Goal: Task Accomplishment & Management: Manage account settings

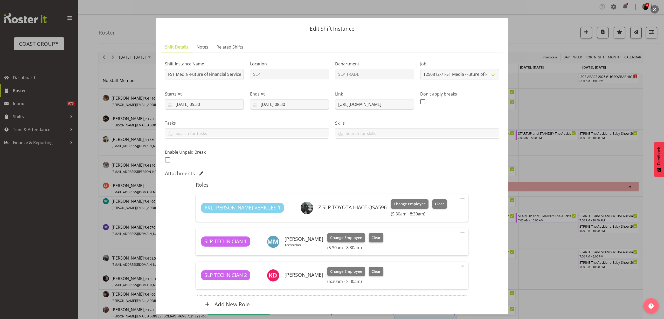
select select "10203"
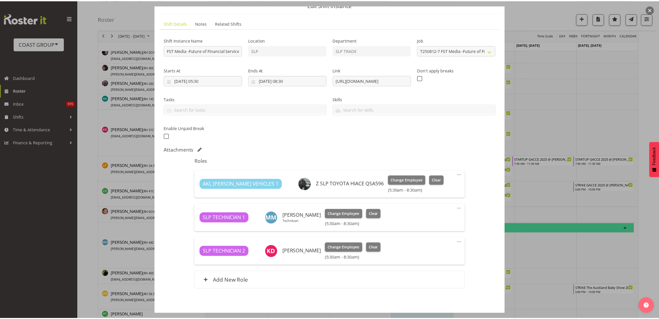
scroll to position [45, 0]
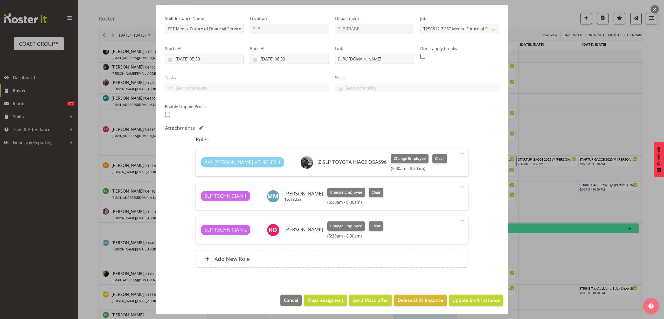
click at [284, 296] on button "Cancel" at bounding box center [290, 299] width 21 height 11
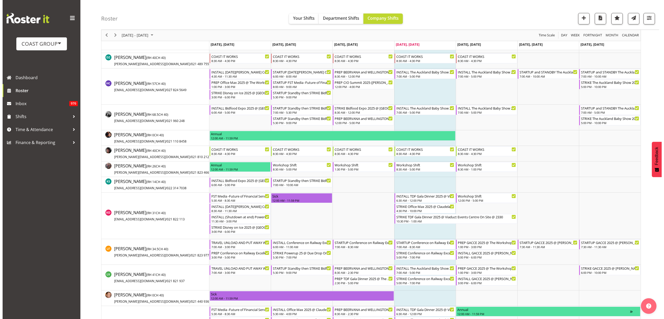
scroll to position [162, 0]
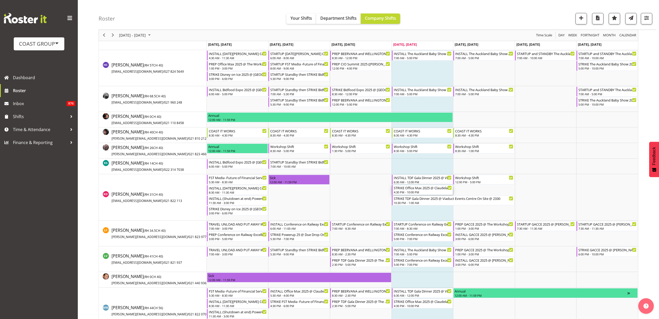
click at [418, 191] on div "4:30 PM - 10:00 PM" at bounding box center [423, 192] width 58 height 4
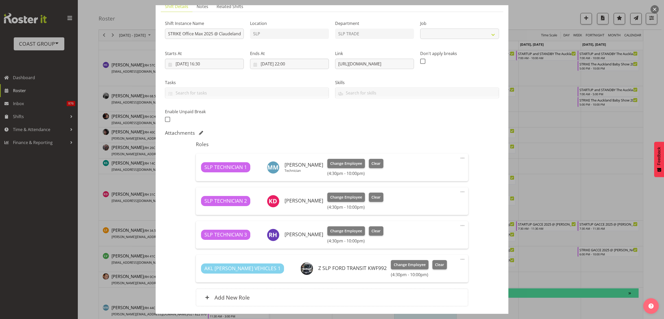
select select "10090"
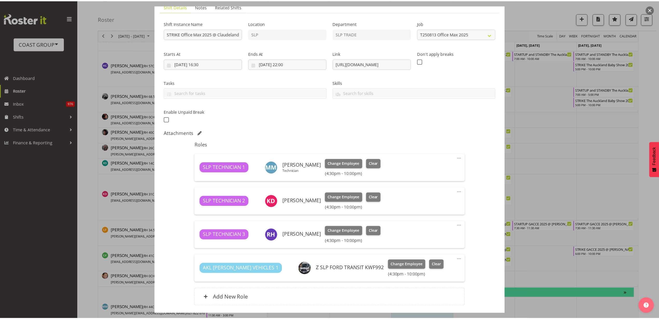
scroll to position [79, 0]
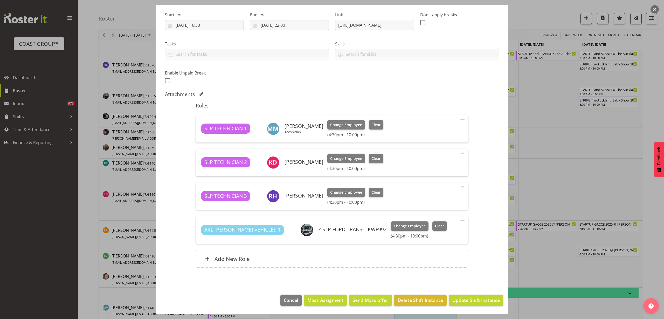
click at [341, 156] on span "Change Employee" at bounding box center [346, 159] width 32 height 6
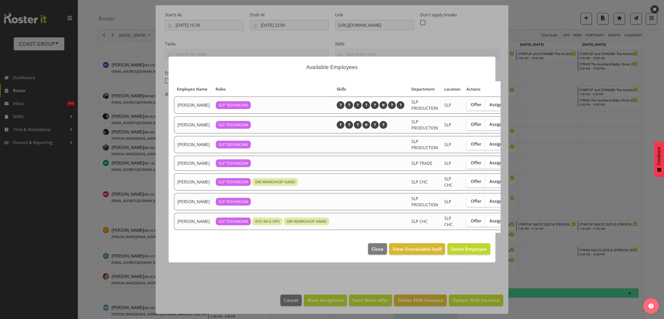
click at [489, 123] on span "Assign" at bounding box center [495, 124] width 13 height 5
click at [485, 123] on input "Assign" at bounding box center [486, 124] width 3 height 3
checkbox input "true"
click at [465, 249] on span "Assign Coel Phillips" at bounding box center [460, 249] width 52 height 6
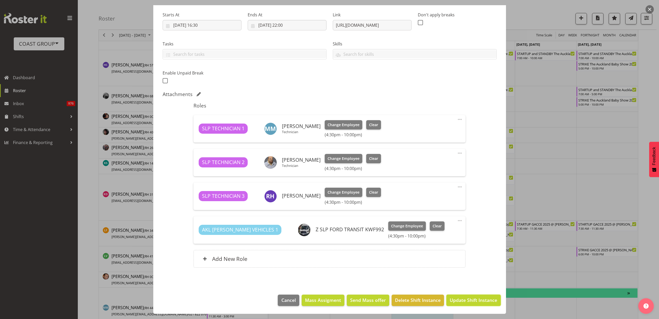
click at [478, 302] on span "Update Shift Instance" at bounding box center [473, 299] width 47 height 7
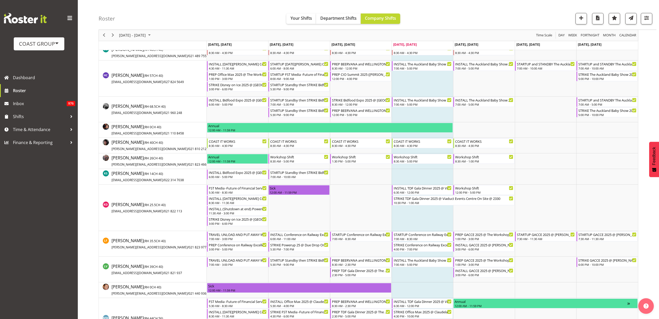
scroll to position [203, 0]
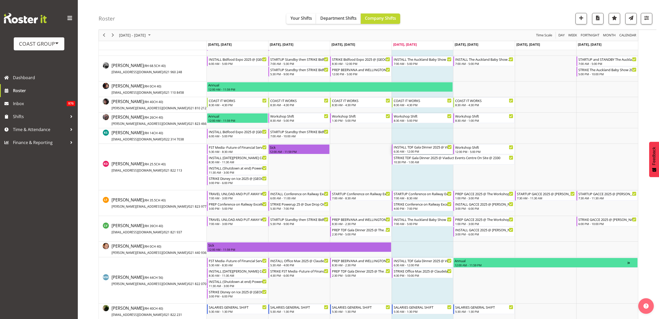
click at [412, 148] on div "INSTALL TDF Gala Dinner 2025 @ Viaduct Events Centre On Site @ 0730" at bounding box center [423, 146] width 58 height 5
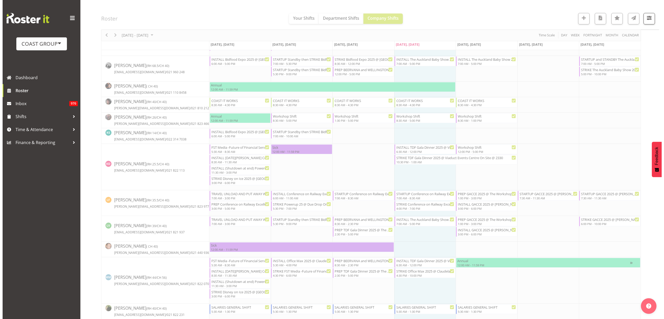
scroll to position [0, 0]
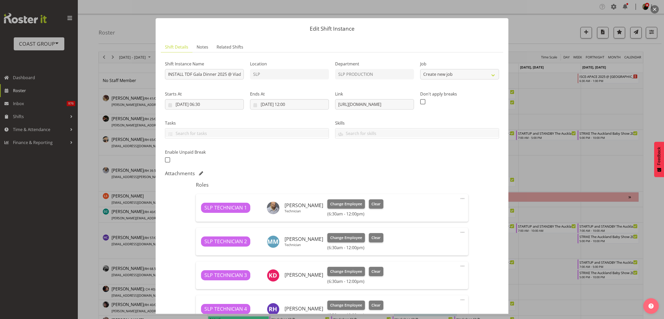
select select "10266"
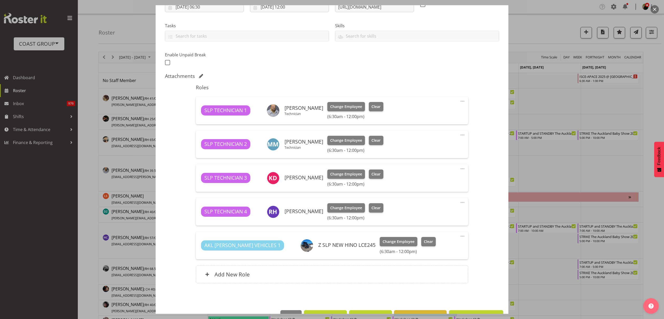
click at [459, 168] on span at bounding box center [462, 168] width 6 height 6
click at [435, 199] on link "Delete" at bounding box center [441, 198] width 50 height 9
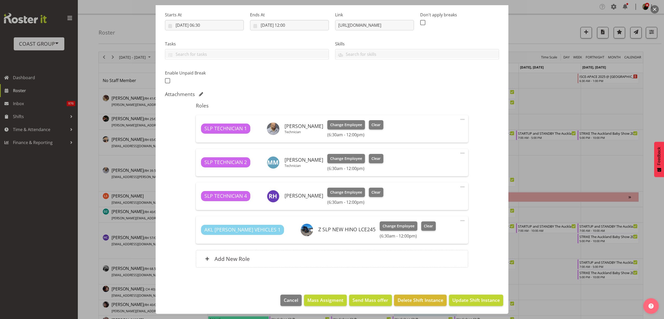
scroll to position [79, 0]
click at [472, 299] on span "Update Shift Instance" at bounding box center [475, 299] width 47 height 7
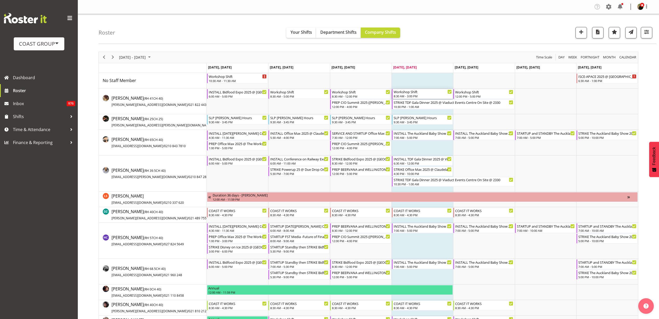
click at [408, 95] on div "8:30 AM - 3:00 PM" at bounding box center [423, 96] width 58 height 4
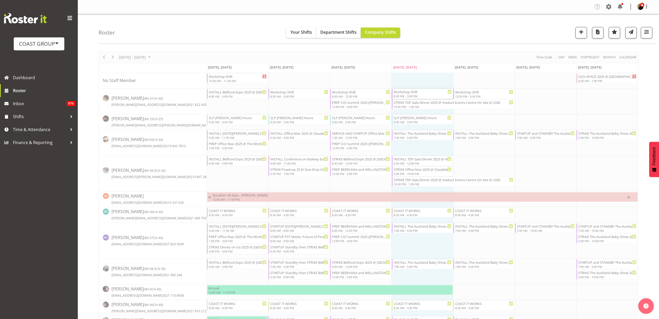
select select
select select "7"
select select "2025"
select select "8"
select select "30"
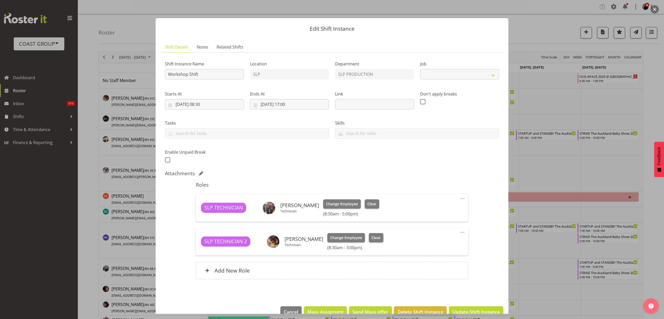
select select "55"
click at [206, 105] on input "14/08/2025, 08:30" at bounding box center [204, 104] width 79 height 10
click at [203, 213] on select "00 01 02 03 04 05 06 07 08 09 10 11 12 13 14 15 16 17 18 19 20 21 22 23" at bounding box center [205, 214] width 12 height 10
select select "12"
click at [199, 209] on select "00 01 02 03 04 05 06 07 08 09 10 11 12 13 14 15 16 17 18 19 20 21 22 23" at bounding box center [205, 214] width 12 height 10
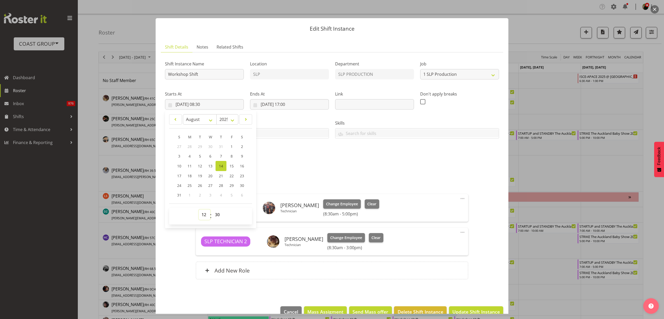
type input "14/08/2025, 12:30"
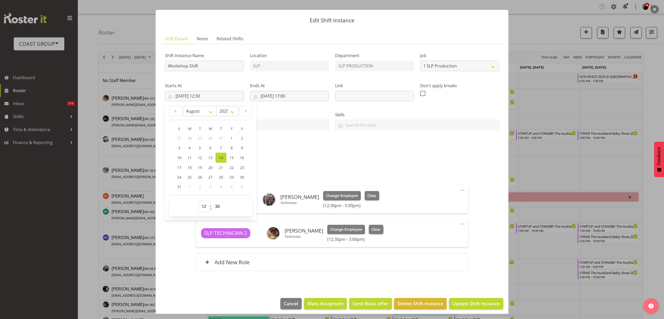
scroll to position [12, 0]
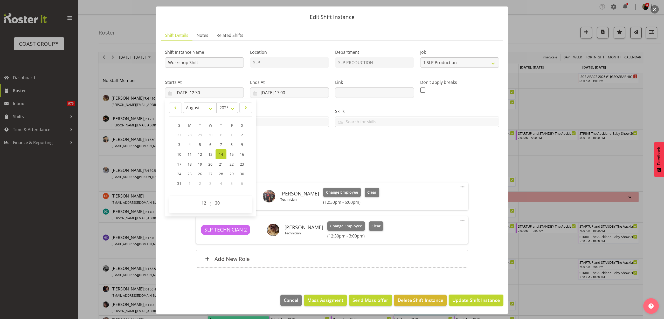
click at [471, 300] on span "Update Shift Instance" at bounding box center [475, 299] width 47 height 7
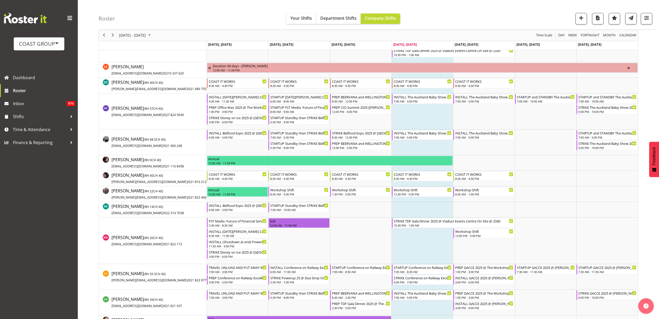
scroll to position [130, 0]
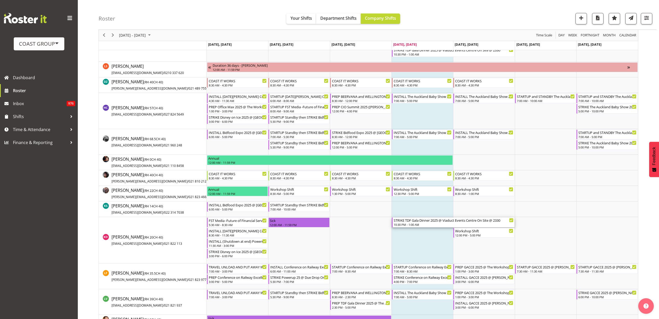
click at [406, 223] on div "10:30 PM - 1:00 AM" at bounding box center [454, 224] width 120 height 4
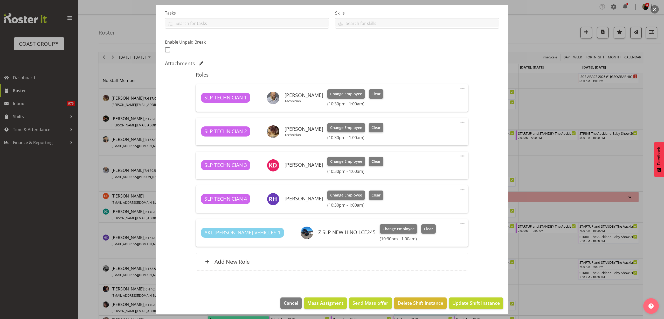
scroll to position [113, 0]
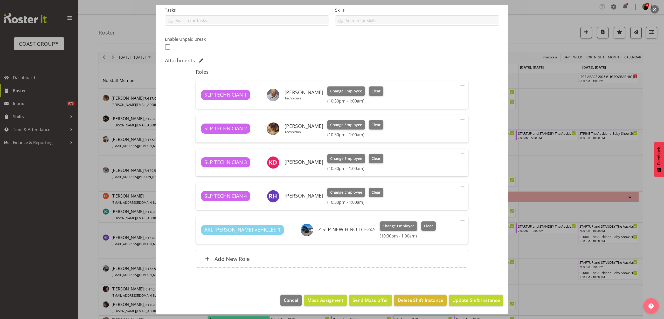
click at [376, 158] on span "Clear" at bounding box center [375, 159] width 9 height 6
select select "10266"
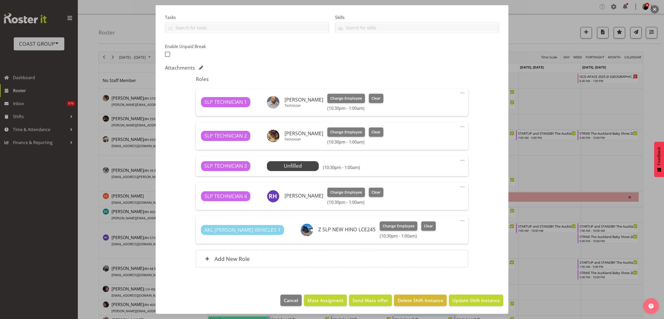
scroll to position [106, 0]
click at [489, 303] on span "Update Shift Instance" at bounding box center [475, 300] width 47 height 7
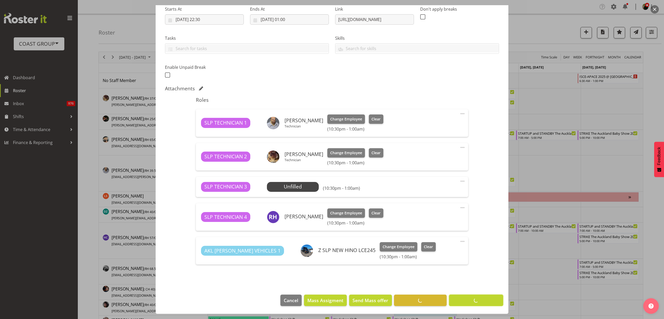
scroll to position [85, 0]
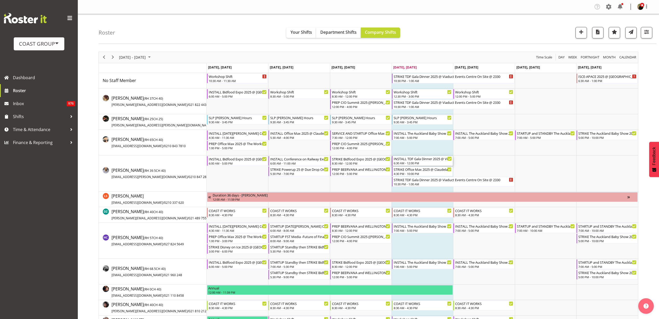
click at [419, 159] on div "INSTALL TDF Gala Dinner 2025 @ Viaduct Events Centre On Site @ 0730" at bounding box center [423, 158] width 58 height 5
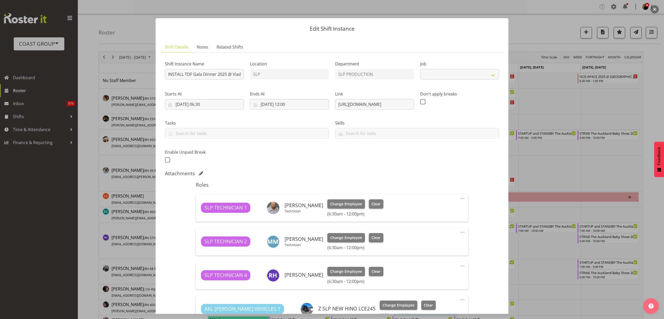
select select "10266"
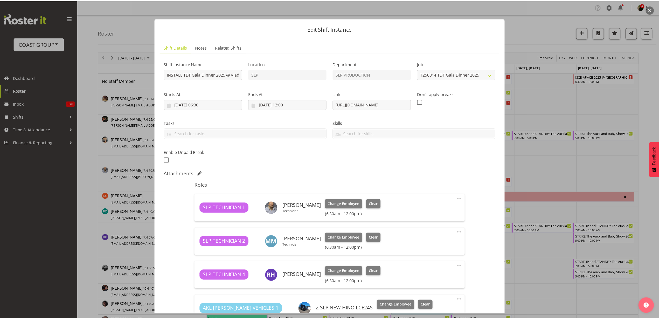
scroll to position [79, 0]
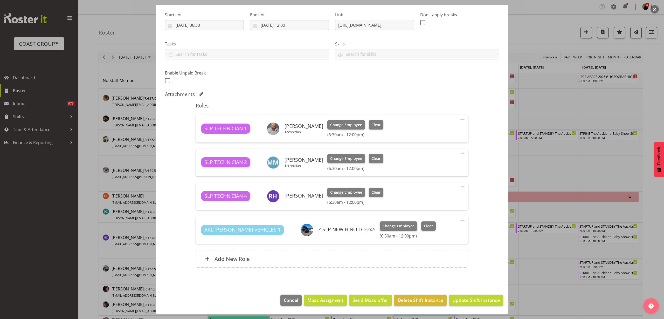
click at [282, 255] on div "Add New Role" at bounding box center [332, 259] width 272 height 18
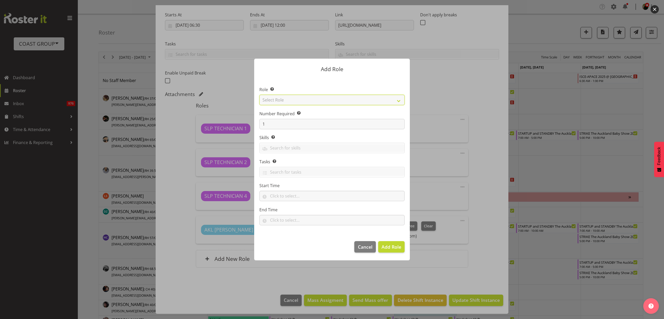
click at [315, 99] on select "Select Role ACCOUNT MANAGER ACCOUNT MANAGER DW ACCOUNTS AKL DIANNA VEHICLES AKL…" at bounding box center [331, 100] width 145 height 10
select select "123"
click at [259, 95] on select "Select Role ACCOUNT MANAGER ACCOUNT MANAGER DW ACCOUNTS AKL DIANNA VEHICLES AKL…" at bounding box center [331, 100] width 145 height 10
drag, startPoint x: 276, startPoint y: 122, endPoint x: 259, endPoint y: 117, distance: 17.7
click at [270, 121] on input "1" at bounding box center [331, 124] width 145 height 10
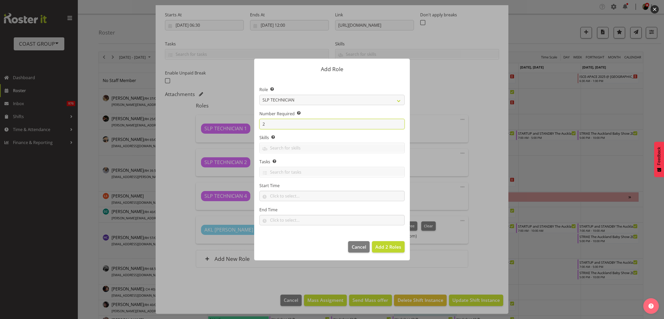
type input "2"
click at [379, 246] on span "Add 2 Roles" at bounding box center [388, 246] width 26 height 6
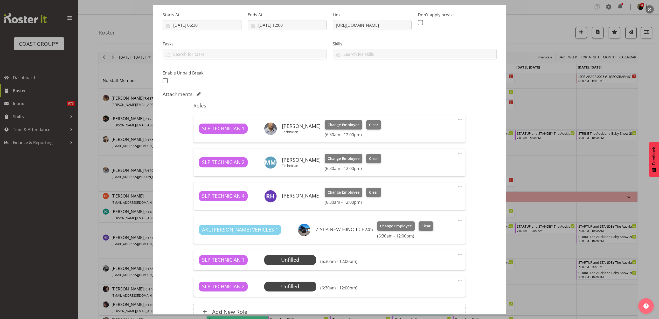
click at [0, 0] on span "Select Employee" at bounding box center [0, 0] width 0 height 0
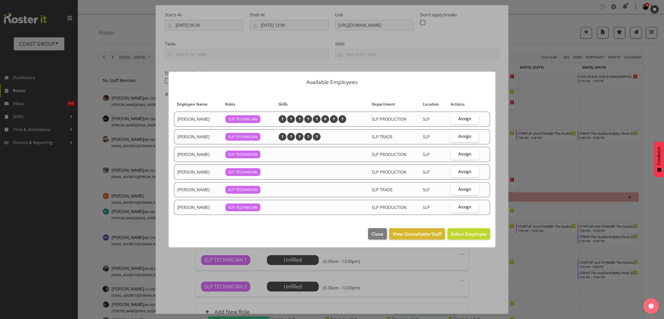
click at [469, 119] on span "Assign" at bounding box center [464, 118] width 13 height 5
click at [454, 119] on input "Assign" at bounding box center [452, 118] width 3 height 3
checkbox input "true"
click at [466, 232] on span "Assign Aaron Grant" at bounding box center [460, 233] width 52 height 6
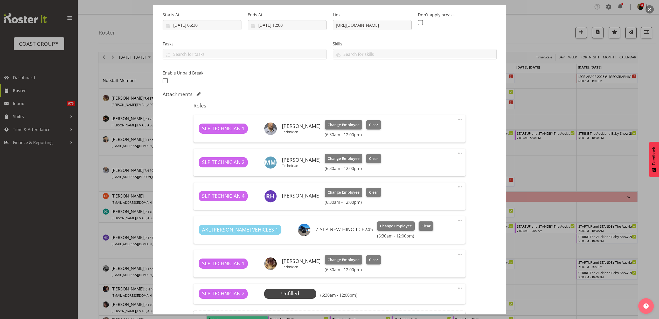
click at [0, 0] on span "Select Employee" at bounding box center [0, 0] width 0 height 0
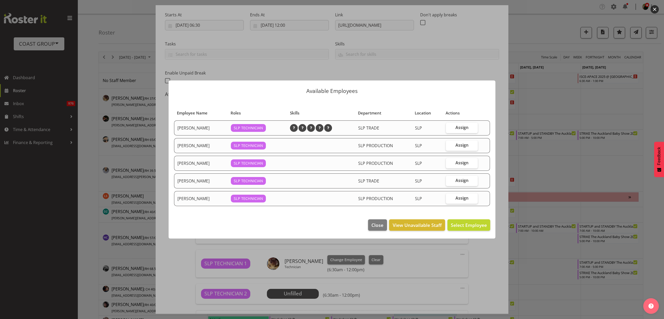
click at [465, 128] on span "Assign" at bounding box center [461, 127] width 13 height 5
click at [449, 128] on input "Assign" at bounding box center [447, 127] width 3 height 3
checkbox input "true"
click at [469, 224] on span "Assign Jesse Hawira" at bounding box center [460, 225] width 52 height 6
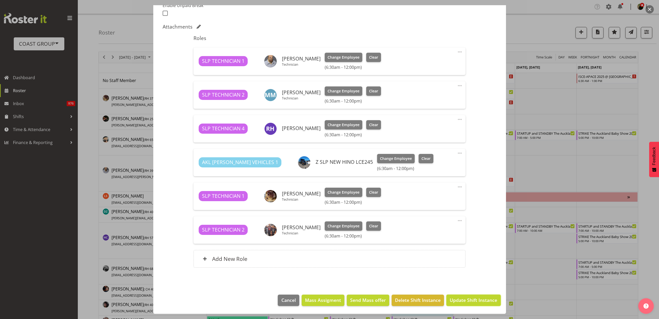
click at [461, 299] on span "Update Shift Instance" at bounding box center [473, 299] width 47 height 7
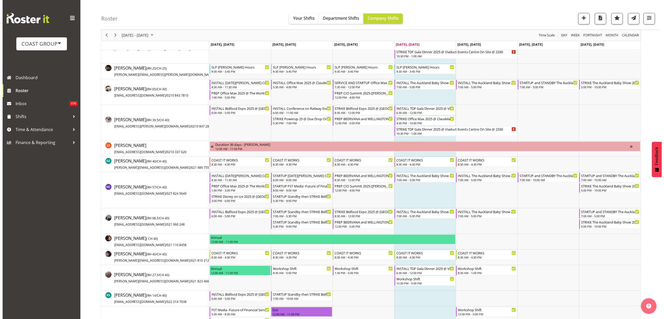
scroll to position [65, 0]
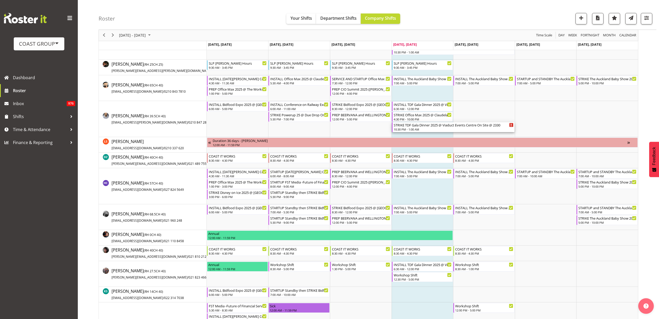
click at [413, 127] on div "STRIKE TDF Gala Dinner 2025 @ Viaduct Events Centre On Site @ 2330" at bounding box center [454, 124] width 120 height 5
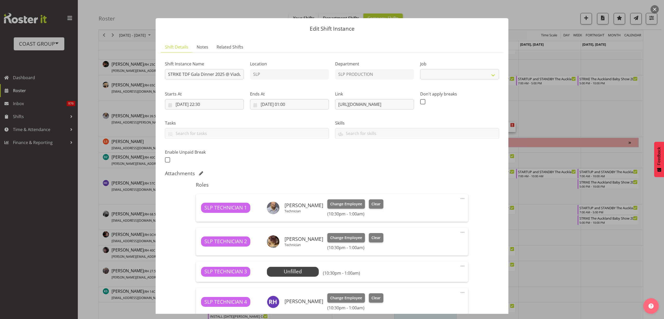
select select "10266"
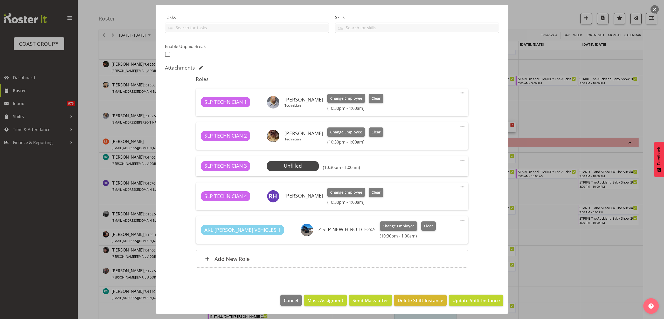
click at [0, 0] on span "Select Employee" at bounding box center [0, 0] width 0 height 0
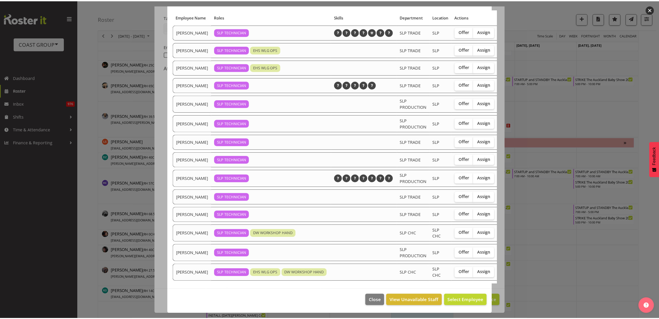
scroll to position [61, 0]
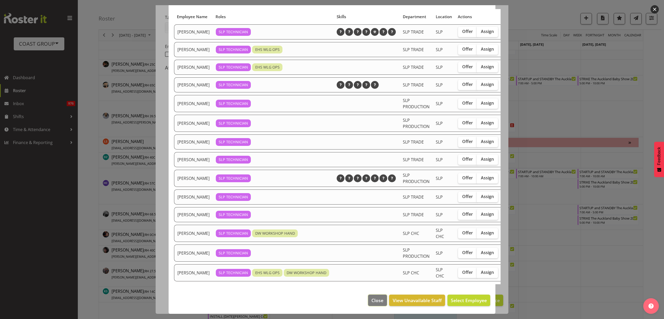
click at [371, 297] on span "Close" at bounding box center [377, 300] width 12 height 7
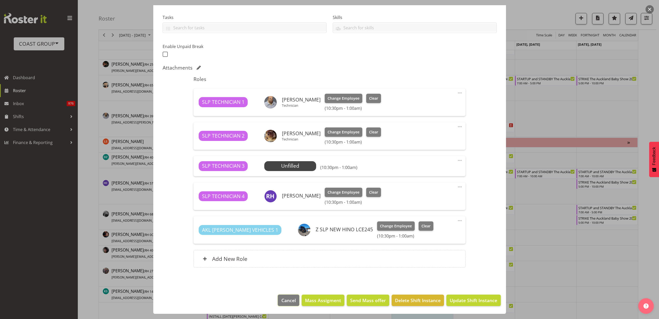
click at [284, 300] on span "Cancel" at bounding box center [288, 300] width 15 height 7
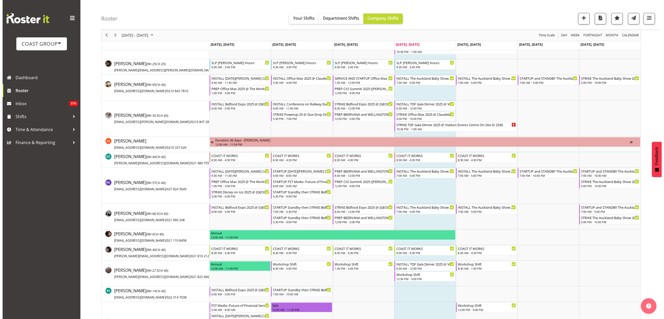
scroll to position [65, 0]
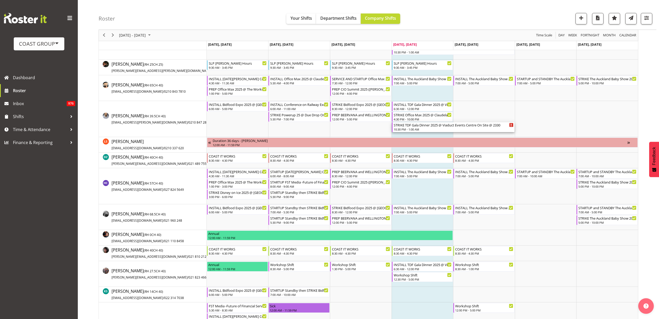
click at [425, 124] on div "STRIKE TDF Gala Dinner 2025 @ Viaduct Events Centre On Site @ 2330" at bounding box center [454, 124] width 120 height 5
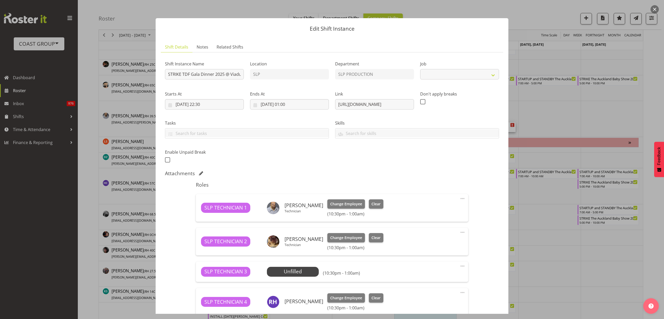
select select "10266"
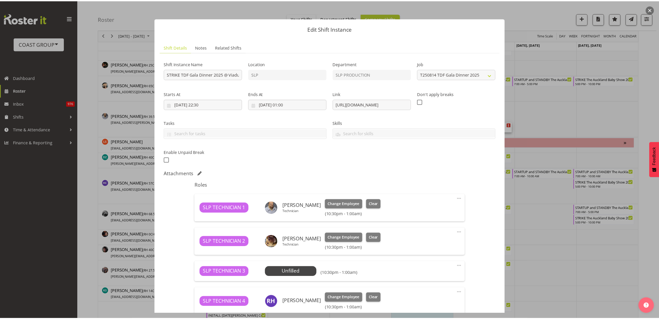
scroll to position [106, 0]
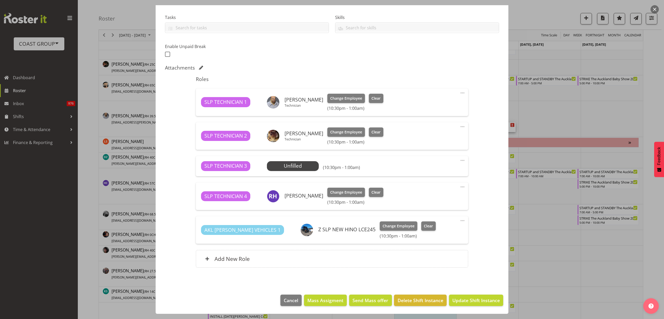
click at [0, 0] on span "Select Employee" at bounding box center [0, 0] width 0 height 0
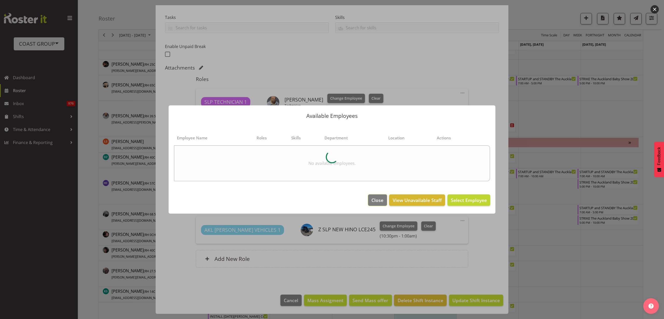
click at [376, 201] on span "Close" at bounding box center [377, 200] width 12 height 7
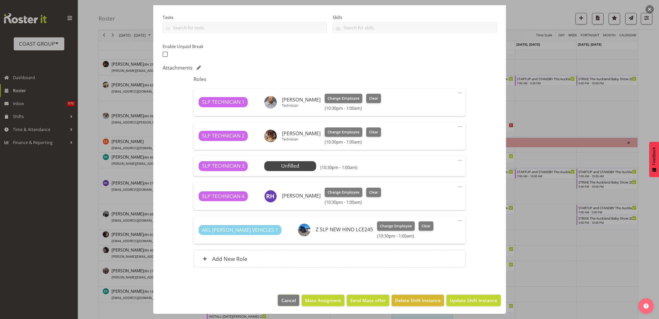
click at [289, 299] on span "Cancel" at bounding box center [288, 300] width 15 height 7
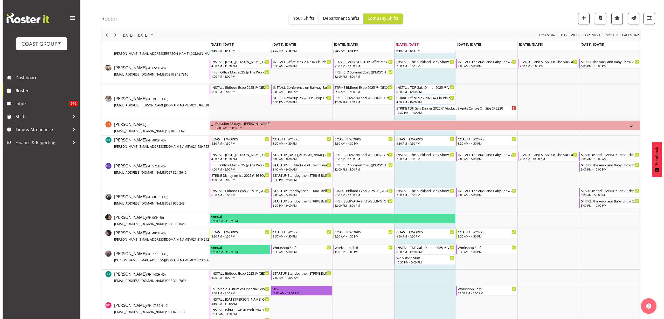
scroll to position [65, 0]
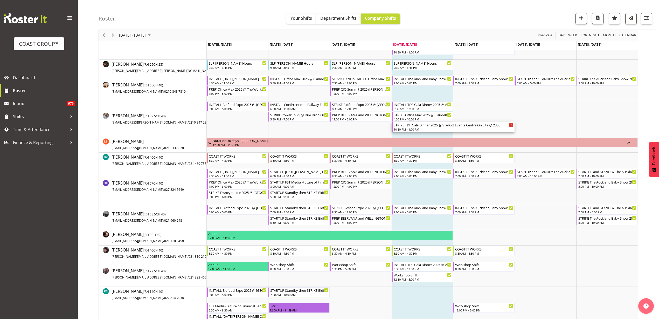
click at [415, 127] on div "10:30 PM - 1:00 AM" at bounding box center [454, 129] width 120 height 4
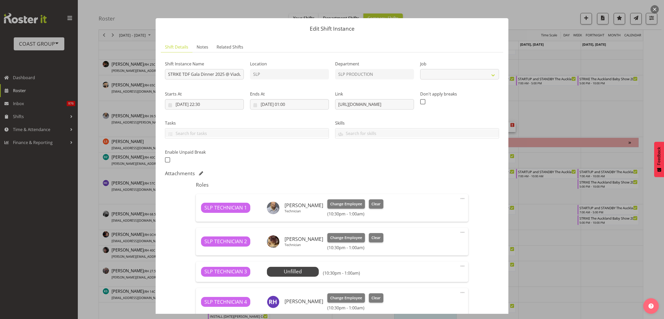
select select "10266"
click at [0, 0] on span "Select Employee" at bounding box center [0, 0] width 0 height 0
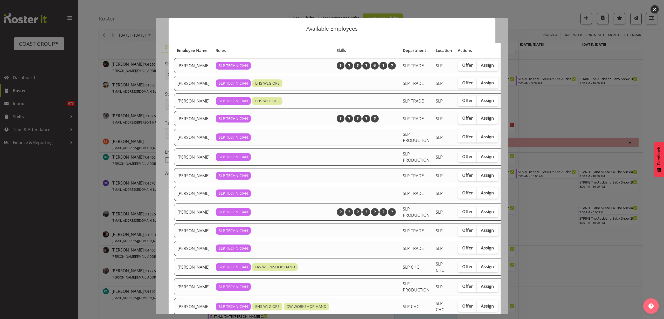
click at [481, 178] on span "Assign" at bounding box center [487, 174] width 13 height 5
click at [476, 177] on input "Assign" at bounding box center [477, 174] width 3 height 3
checkbox input "true"
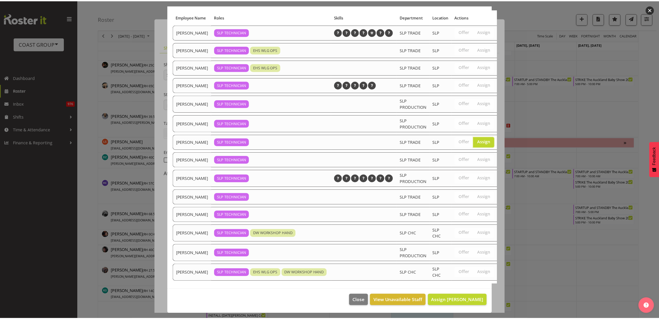
scroll to position [61, 0]
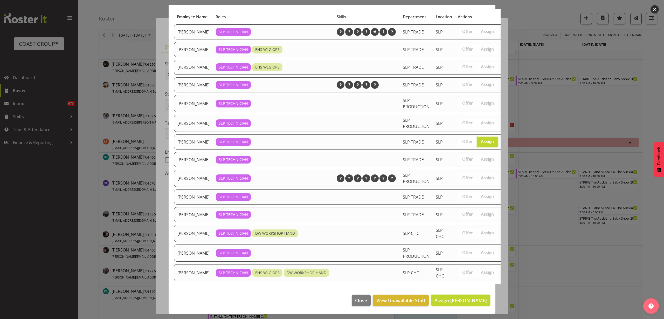
click at [456, 300] on button "Assign Lance Ferguson" at bounding box center [460, 299] width 59 height 11
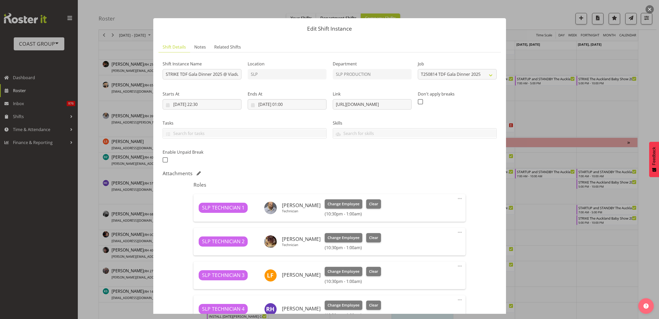
scroll to position [65, 0]
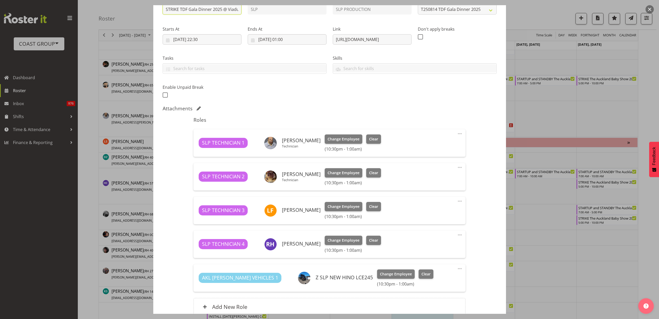
click at [225, 7] on input "STRIKE TDF Gala Dinner 2025 @ Viaduct Events Centre On Site @ 2330" at bounding box center [202, 9] width 79 height 10
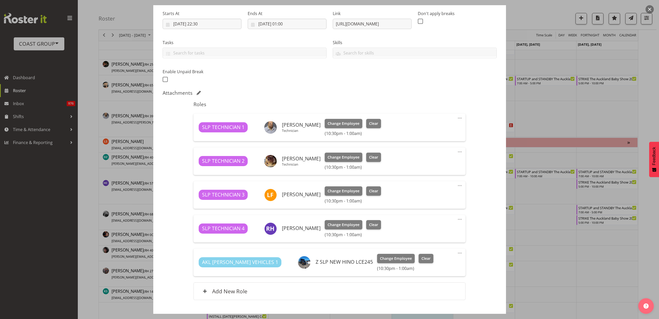
scroll to position [113, 0]
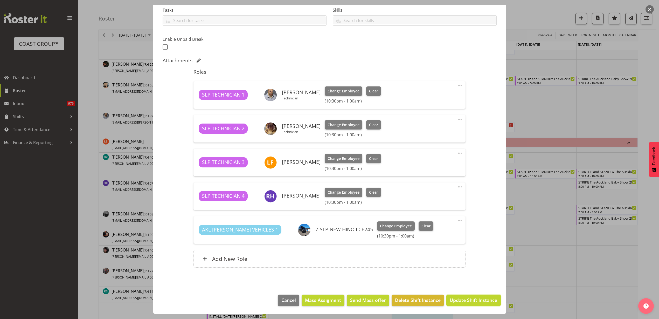
click at [461, 298] on span "Update Shift Instance" at bounding box center [473, 299] width 47 height 7
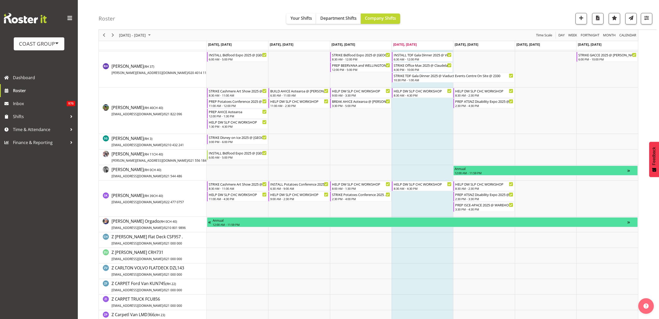
scroll to position [583, 0]
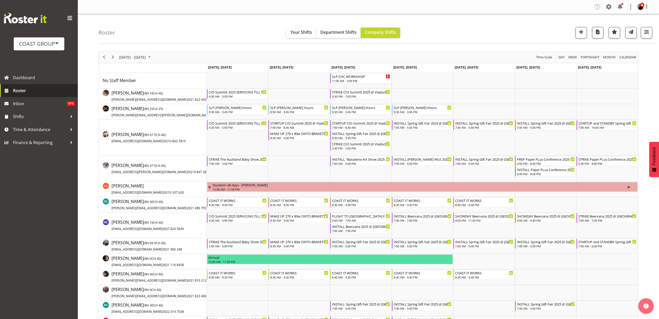
click at [33, 92] on span "Roster" at bounding box center [44, 91] width 62 height 8
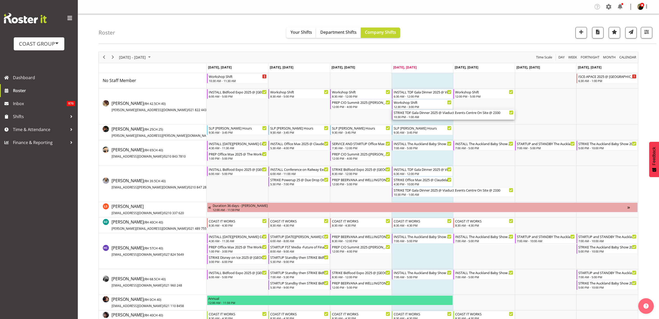
click at [409, 114] on div "STRIKE TDF Gala Dinner 2025 @ Viaduct Events Centre On Site @ 2330" at bounding box center [454, 112] width 120 height 5
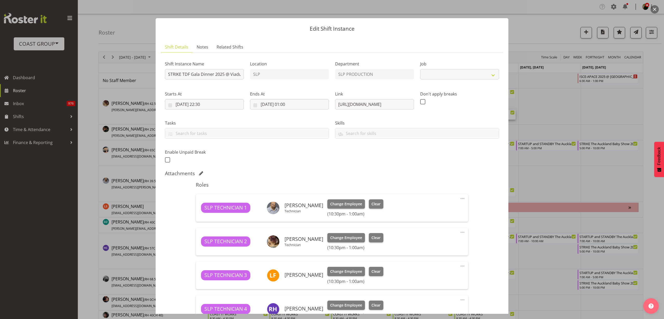
select select "10266"
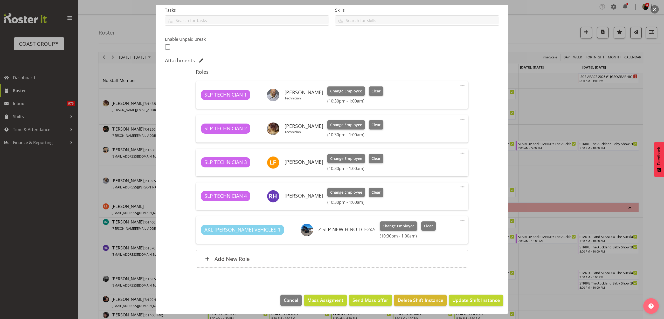
click at [263, 256] on div "Add New Role" at bounding box center [332, 259] width 272 height 18
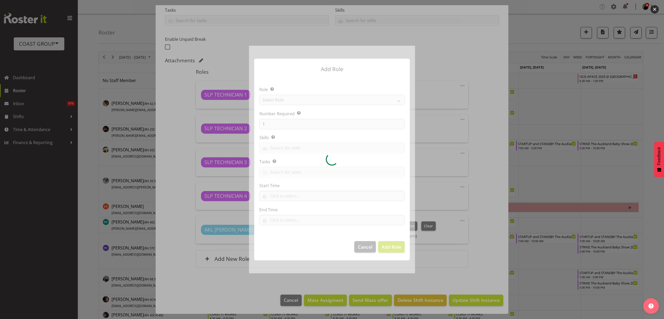
click at [298, 102] on div at bounding box center [332, 159] width 166 height 227
click at [305, 101] on div at bounding box center [332, 159] width 166 height 227
click at [312, 101] on div at bounding box center [332, 159] width 166 height 227
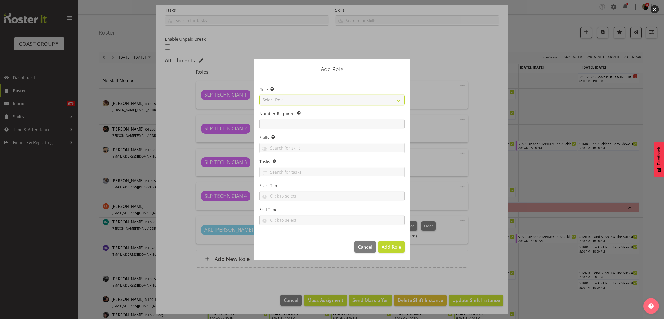
click at [312, 101] on select "Select Role ACCOUNT MANAGER ACCOUNT MANAGER DW ACCOUNTS AKL DIANNA VEHICLES AKL…" at bounding box center [331, 100] width 145 height 10
select select "123"
click at [259, 95] on select "Select Role ACCOUNT MANAGER ACCOUNT MANAGER DW ACCOUNTS AKL DIANNA VEHICLES AKL…" at bounding box center [331, 100] width 145 height 10
click at [385, 245] on span "Add Role" at bounding box center [391, 246] width 20 height 6
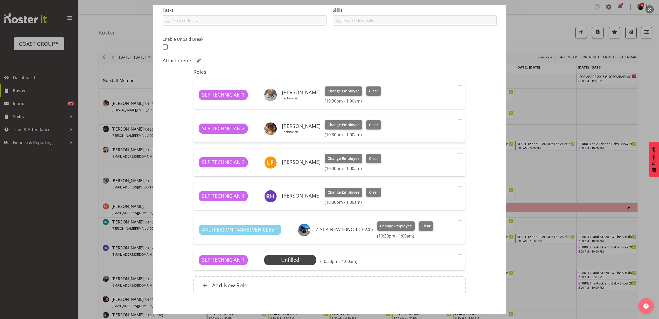
click at [0, 0] on span "Select Employee" at bounding box center [0, 0] width 0 height 0
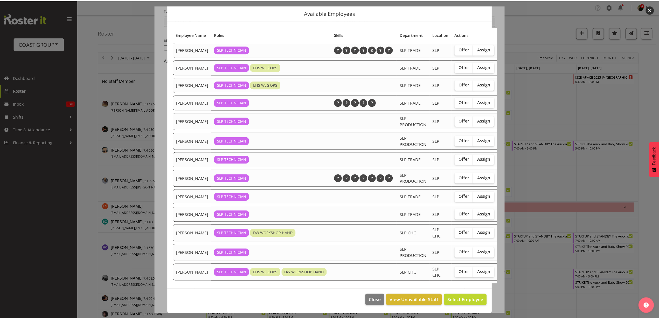
scroll to position [41, 0]
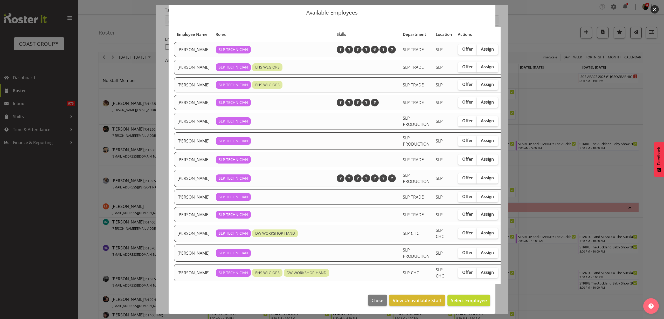
click at [481, 99] on span "Assign" at bounding box center [487, 101] width 13 height 5
click at [476, 100] on input "Assign" at bounding box center [477, 101] width 3 height 3
checkbox input "true"
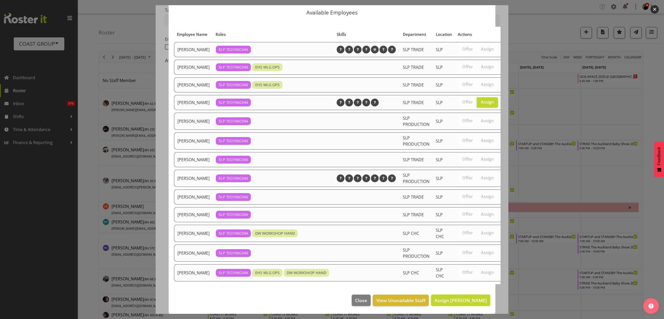
click at [464, 297] on span "Assign Jesse Hawira" at bounding box center [460, 300] width 52 height 6
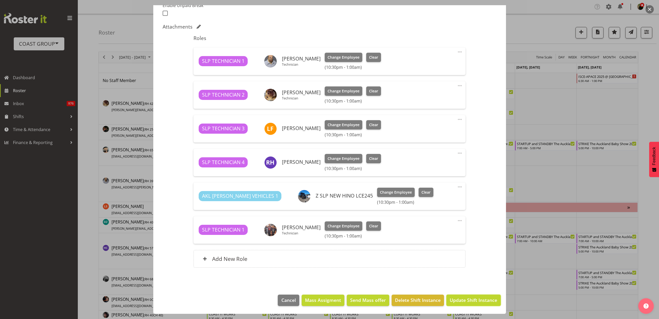
click at [459, 298] on span "Update Shift Instance" at bounding box center [473, 299] width 47 height 7
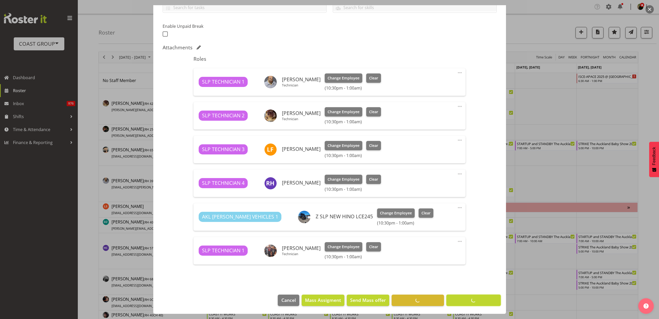
scroll to position [126, 0]
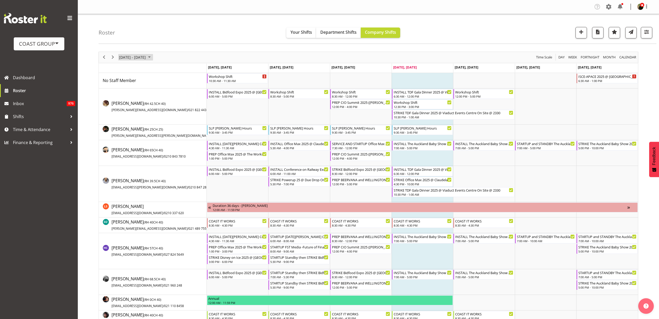
click at [139, 56] on span "[DATE] - [DATE]" at bounding box center [132, 57] width 28 height 6
click at [174, 68] on span "next month" at bounding box center [173, 70] width 9 height 9
click at [175, 68] on span "next month" at bounding box center [173, 70] width 9 height 9
click at [166, 114] on span "22" at bounding box center [166, 115] width 8 height 8
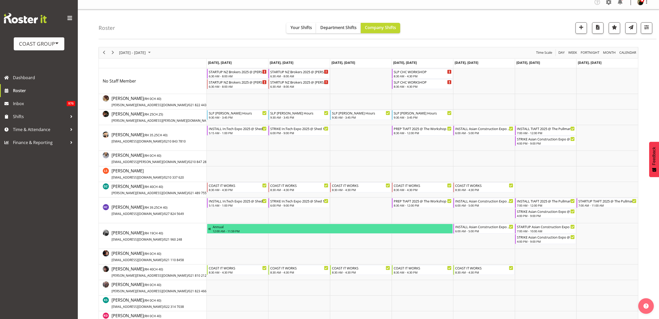
scroll to position [32, 0]
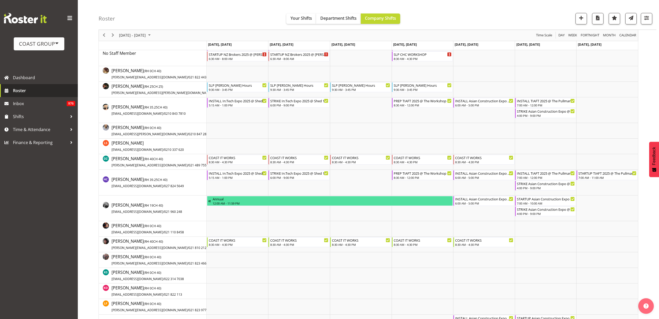
click at [20, 90] on span "Roster" at bounding box center [44, 91] width 62 height 8
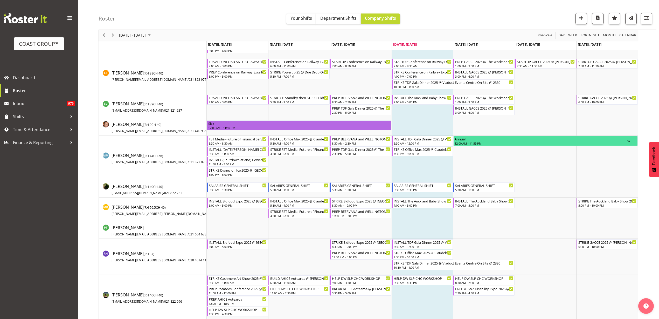
scroll to position [324, 0]
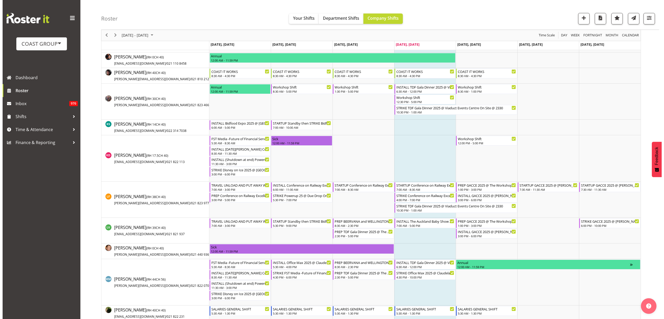
scroll to position [259, 0]
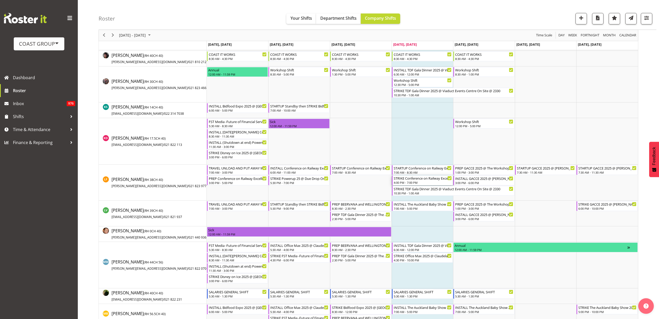
click at [414, 180] on div "STRIKE Conference on Railway Excellence (CORE) 2025 @ The Pullman On SIte @ 1630" at bounding box center [423, 177] width 58 height 5
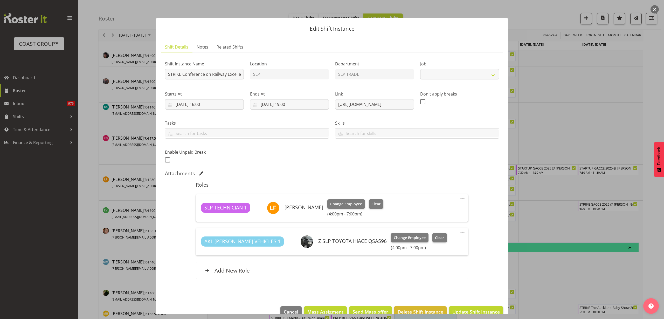
select select "10202"
click at [212, 104] on input "[DATE] 16:00" at bounding box center [204, 104] width 79 height 10
click at [204, 216] on select "00 01 02 03 04 05 06 07 08 09 10 11 12 13 14 15 16 17 18 19 20 21 22 23" at bounding box center [205, 214] width 12 height 10
select select "15"
click at [199, 209] on select "00 01 02 03 04 05 06 07 08 09 10 11 12 13 14 15 16 17 18 19 20 21 22 23" at bounding box center [205, 214] width 12 height 10
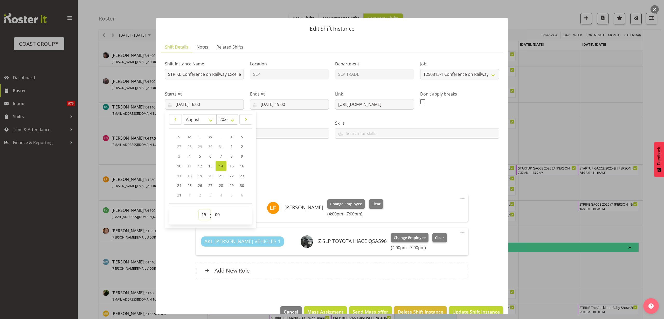
type input "[DATE] 15:00"
click at [223, 68] on div "Shift Instance Name STRIKE Conference on Railway Excellence (CORE) 2025 @ The P…" at bounding box center [204, 70] width 79 height 19
click at [226, 73] on input "STRIKE Conference on Railway Excellence (CORE) 2025 @ The Pullman On SIte @ 1630" at bounding box center [204, 74] width 79 height 10
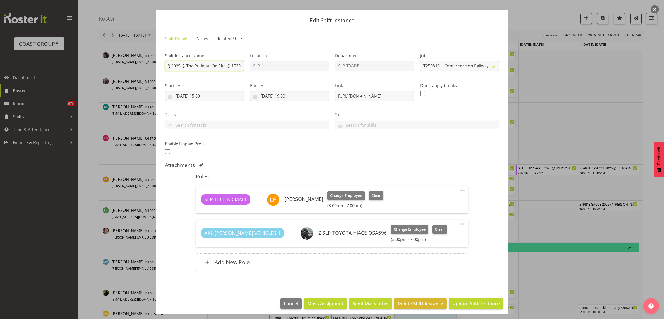
scroll to position [12, 0]
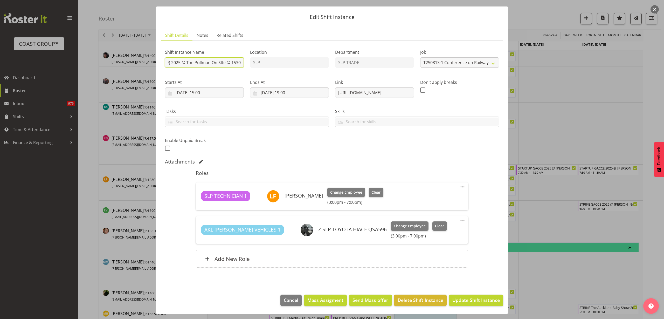
type input "STRIKE Conference on Railway Excellence (CORE) 2025 @ The Pullman On SIte @ 1530"
click at [285, 93] on input "[DATE] 19:00" at bounding box center [289, 92] width 79 height 10
click at [289, 202] on select "00 01 02 03 04 05 06 07 08 09 10 11 12 13 14 15 16 17 18 19 20 21 22 23" at bounding box center [290, 203] width 12 height 10
select select "17"
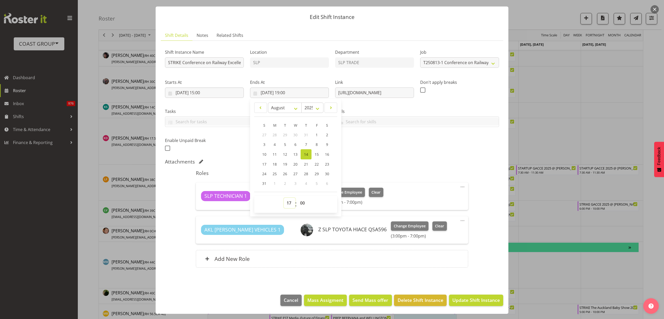
click at [284, 198] on select "00 01 02 03 04 05 06 07 08 09 10 11 12 13 14 15 16 17 18 19 20 21 22 23" at bounding box center [290, 203] width 12 height 10
type input "[DATE] 17:00"
click at [481, 299] on span "Update Shift Instance" at bounding box center [475, 299] width 47 height 7
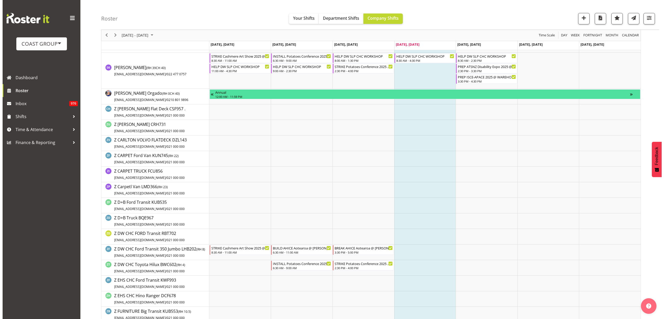
scroll to position [486, 0]
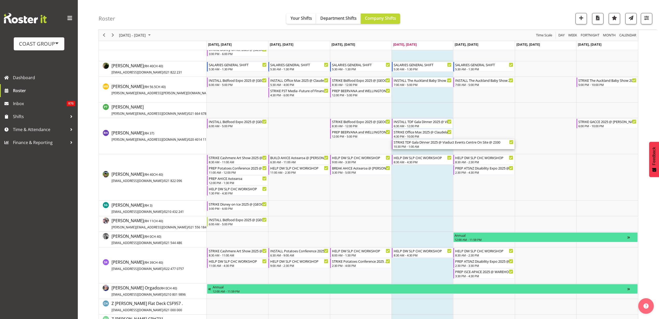
click at [416, 143] on div "STRIKE TDF Gala Dinner 2025 @ Viaduct Events Centre On Site @ 2330" at bounding box center [454, 141] width 120 height 5
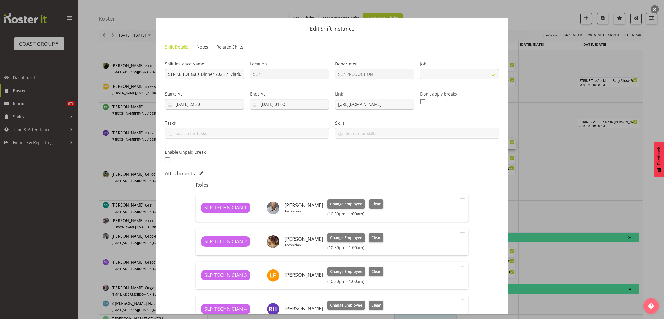
select select "10266"
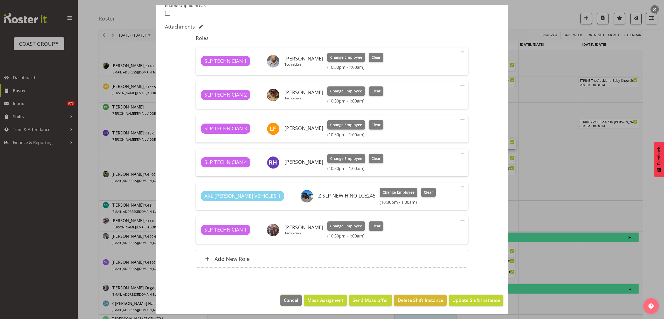
click at [283, 304] on button "Cancel" at bounding box center [290, 299] width 21 height 11
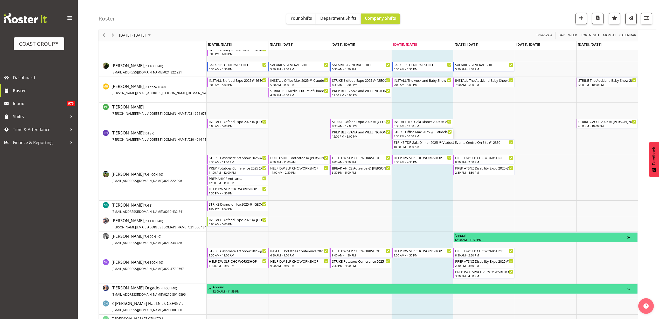
click at [412, 134] on div "4:30 PM - 10:00 PM" at bounding box center [423, 136] width 58 height 4
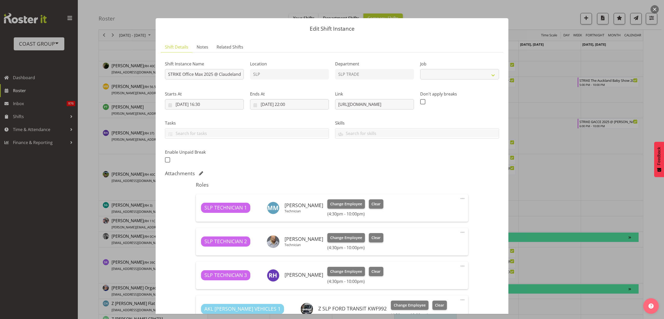
select select "10090"
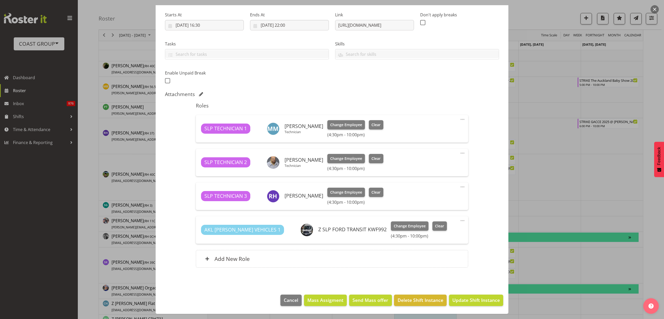
click at [391, 230] on div "Change Employee Clear (4:30pm - 10:00pm)" at bounding box center [419, 229] width 56 height 17
click at [394, 226] on span "Change Employee" at bounding box center [410, 226] width 32 height 6
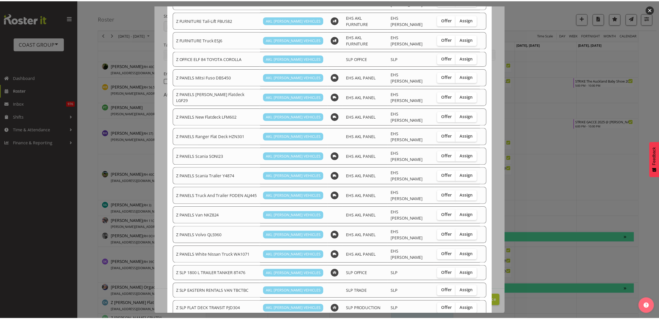
scroll to position [321, 0]
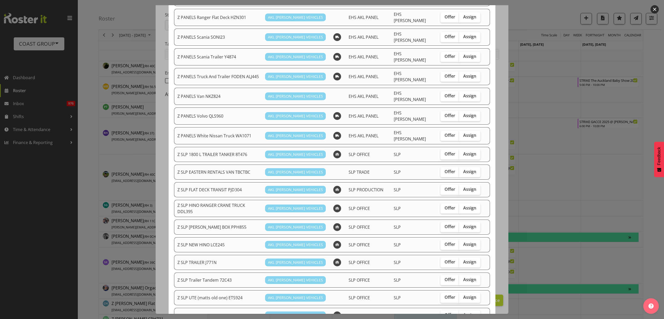
click at [463, 186] on span "Assign" at bounding box center [469, 188] width 13 height 5
click at [462, 187] on input "Assign" at bounding box center [460, 188] width 3 height 3
checkbox input "true"
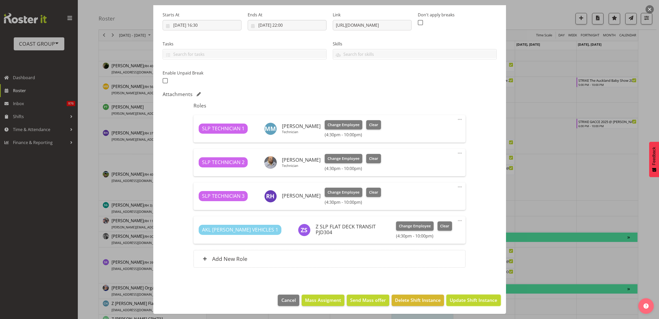
click at [469, 301] on span "Update Shift Instance" at bounding box center [473, 299] width 47 height 7
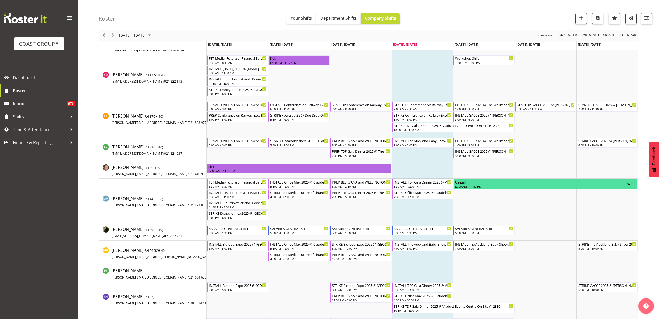
scroll to position [486, 0]
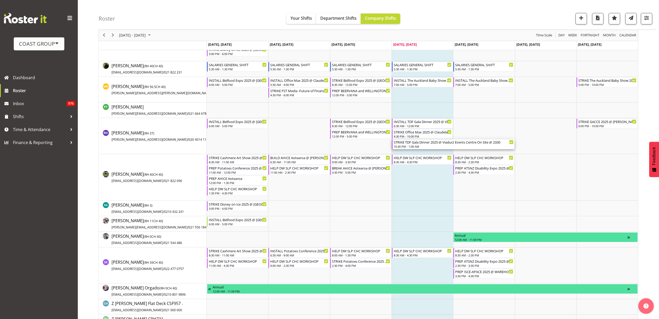
click at [416, 144] on div "STRIKE TDF Gala Dinner 2025 @ Viaduct Events Centre On Site @ 2330 10:30 PM - 1…" at bounding box center [454, 144] width 120 height 10
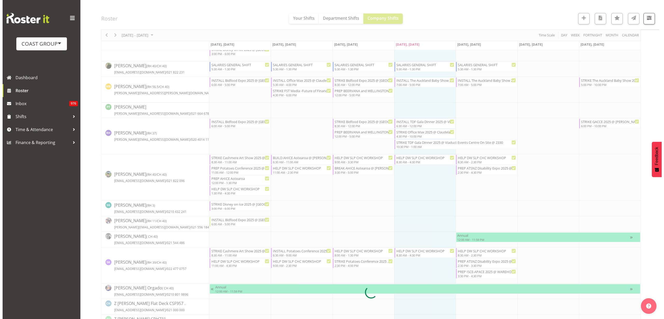
scroll to position [0, 0]
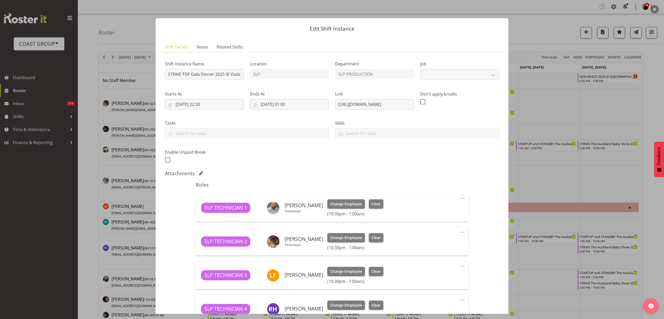
select select "10266"
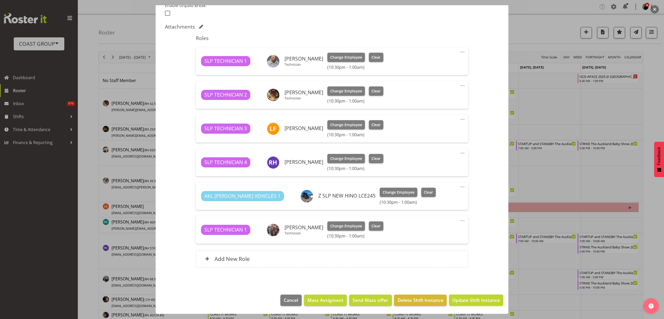
click at [462, 300] on span "Update Shift Instance" at bounding box center [475, 299] width 47 height 7
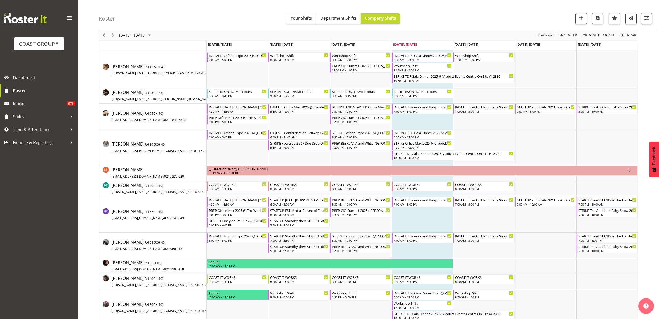
scroll to position [0, 0]
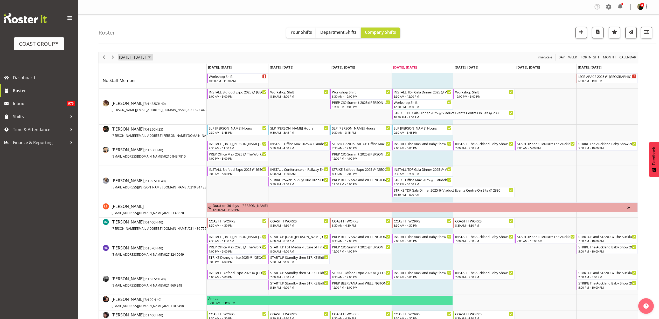
click at [132, 59] on span "[DATE] - [DATE]" at bounding box center [132, 57] width 28 height 6
